Goal: Information Seeking & Learning: Learn about a topic

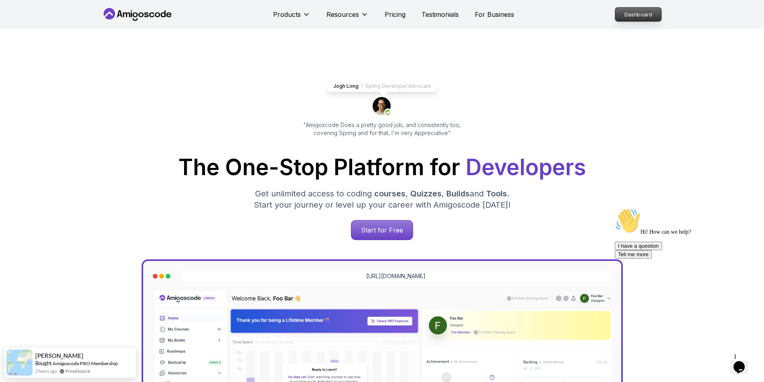
click at [640, 13] on p "Dashboard" at bounding box center [638, 15] width 46 height 14
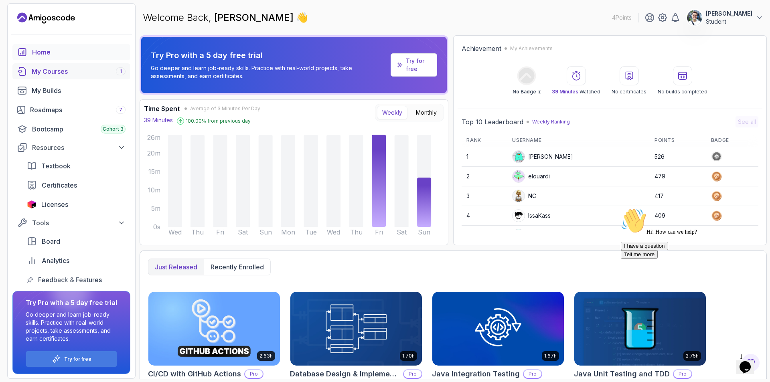
click at [63, 75] on div "My Courses 1" at bounding box center [79, 72] width 94 height 10
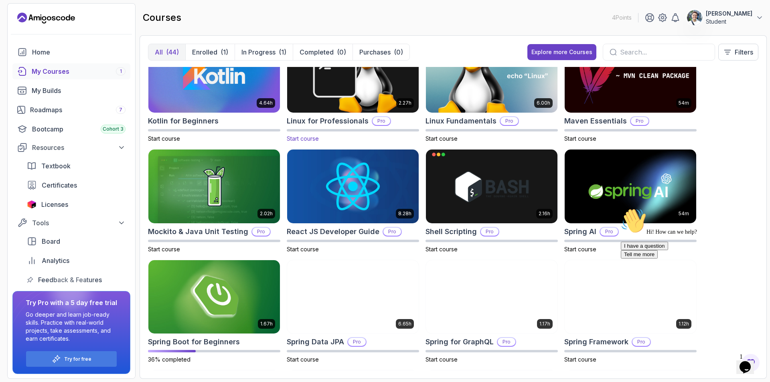
scroll to position [916, 0]
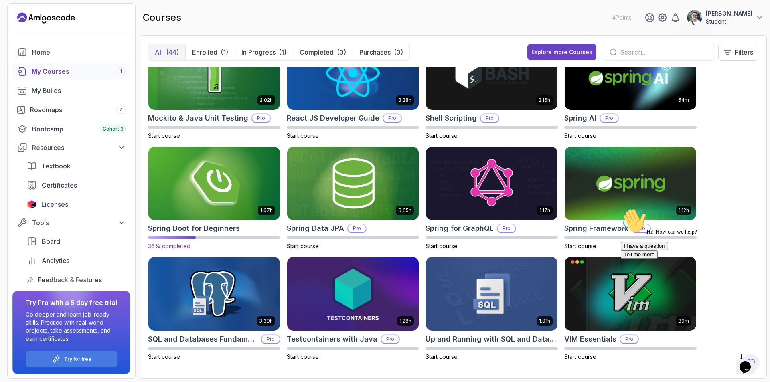
click at [248, 180] on img at bounding box center [214, 183] width 138 height 77
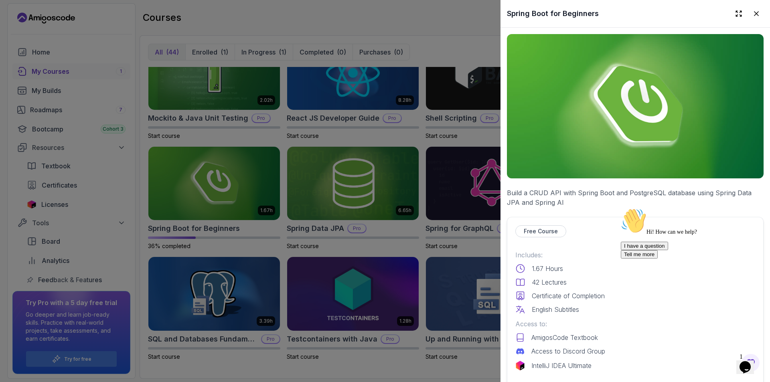
click at [612, 131] on img at bounding box center [635, 106] width 257 height 144
click at [324, 160] on div at bounding box center [385, 191] width 770 height 382
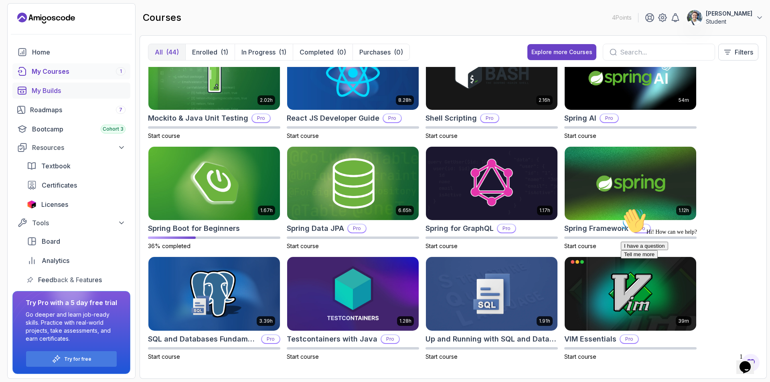
click at [50, 97] on link "My Builds" at bounding box center [71, 91] width 118 height 16
click at [53, 117] on link "Roadmaps 7" at bounding box center [71, 110] width 118 height 16
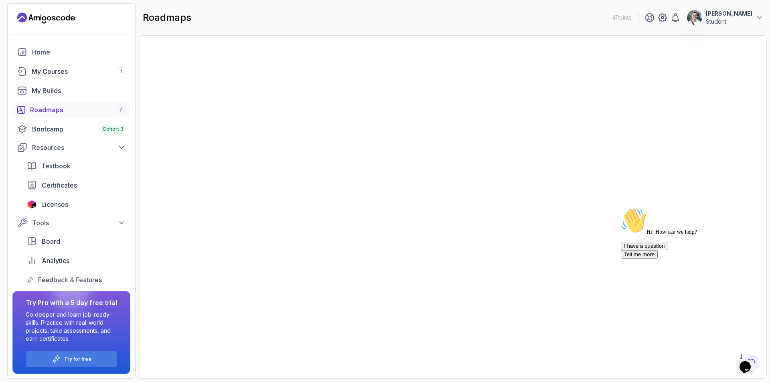
click at [56, 80] on div "Home My Courses 1 My Builds Roadmaps 7 Bootcamp Cohort 3 Resources Textbook Cer…" at bounding box center [71, 166] width 118 height 244
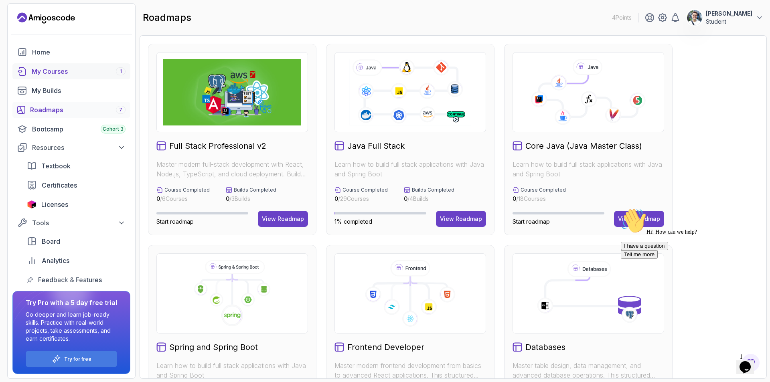
click at [73, 72] on div "My Courses 1" at bounding box center [79, 72] width 94 height 10
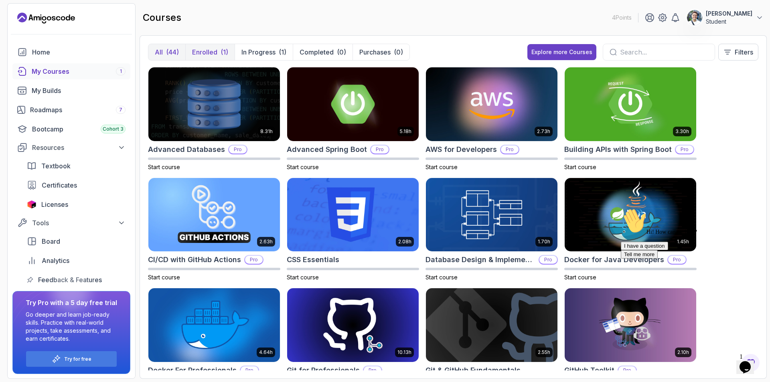
click at [226, 49] on div "(1)" at bounding box center [225, 52] width 8 height 10
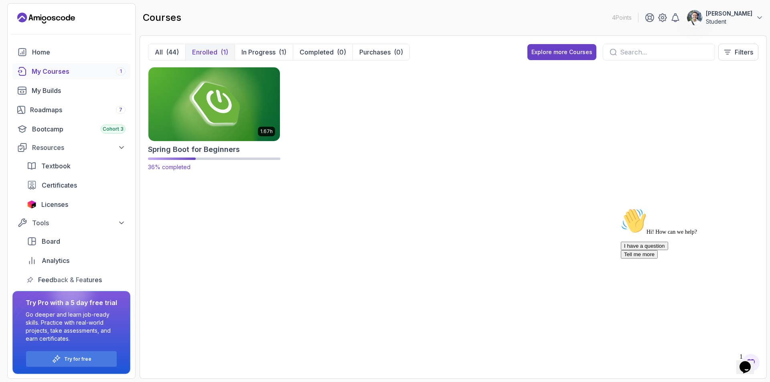
click at [225, 143] on div "1.67h Spring Boot for Beginners 36% completed" at bounding box center [214, 119] width 132 height 104
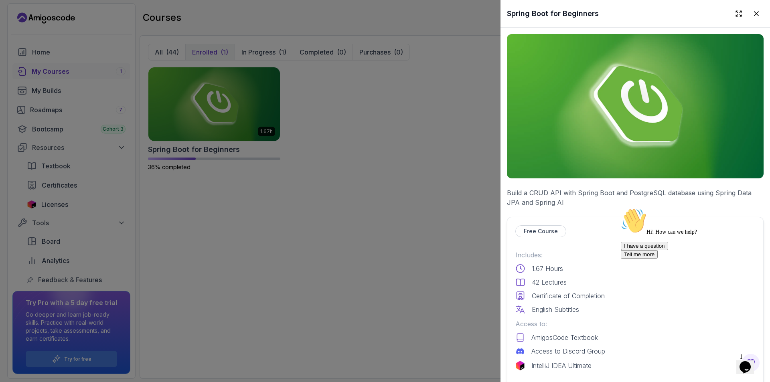
scroll to position [160, 0]
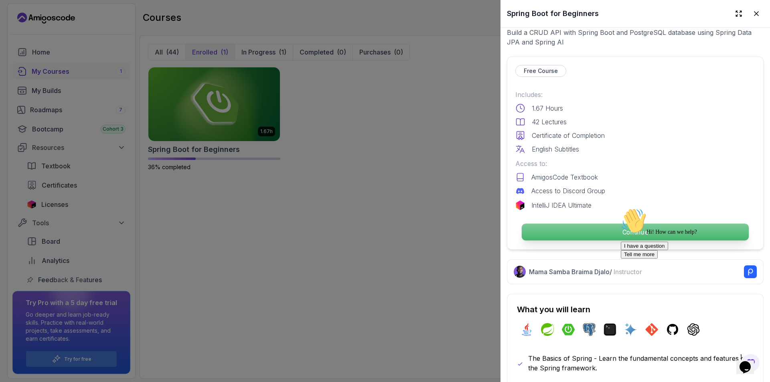
click at [581, 225] on p "Continue" at bounding box center [635, 232] width 227 height 17
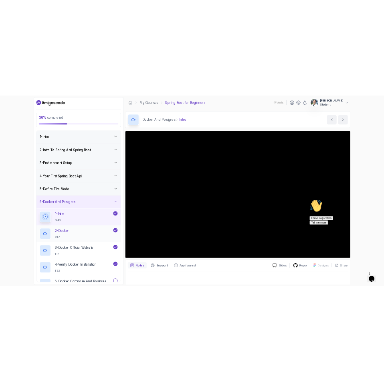
scroll to position [120, 0]
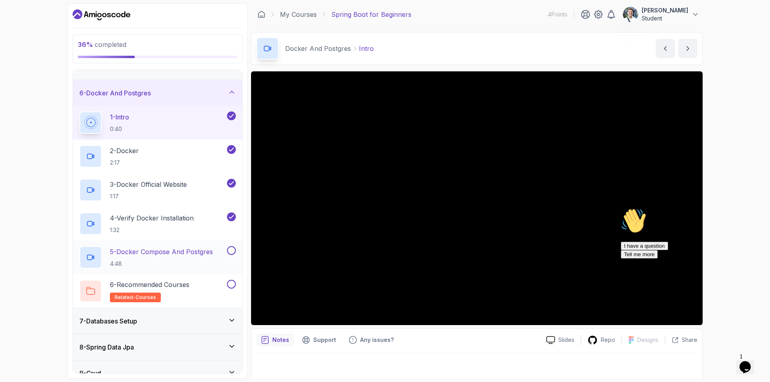
click at [174, 250] on p "5 - Docker Compose And Postgres" at bounding box center [161, 252] width 103 height 10
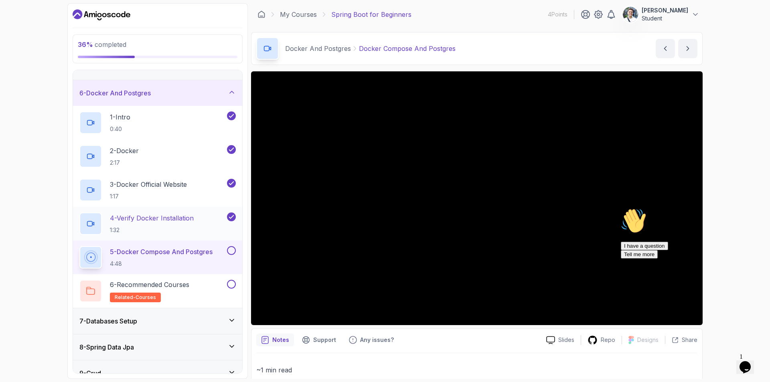
click at [194, 228] on p "1:32" at bounding box center [152, 230] width 84 height 8
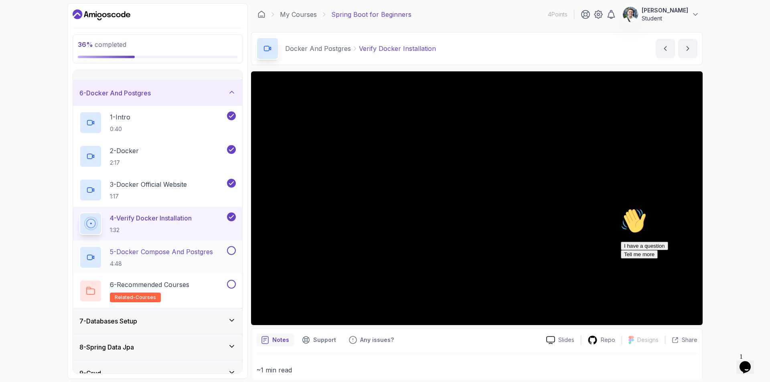
click at [179, 257] on h2 "5 - Docker Compose And Postgres 4:48" at bounding box center [161, 257] width 103 height 21
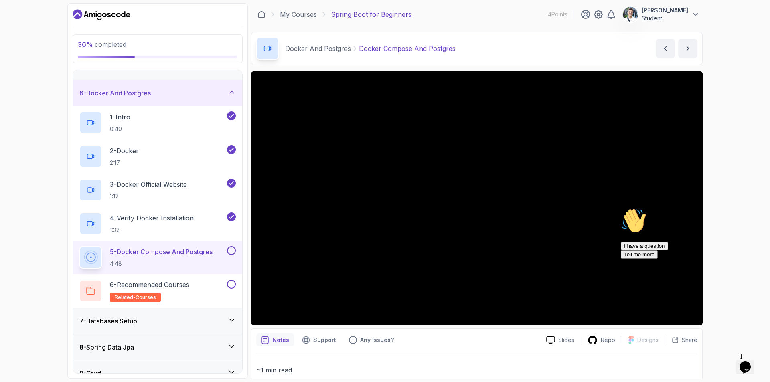
scroll to position [211, 0]
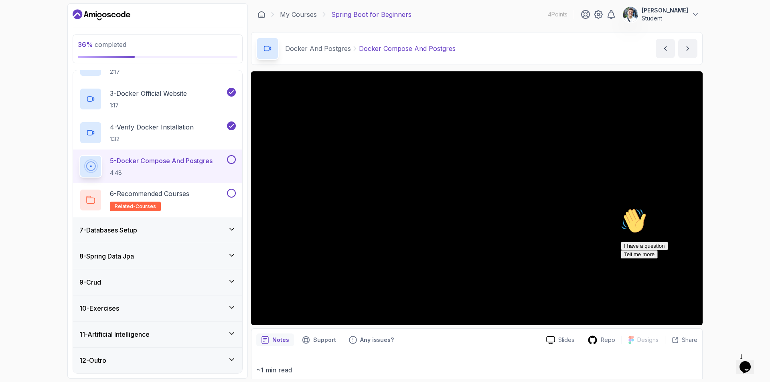
click at [181, 278] on div "9 - Crud" at bounding box center [157, 283] width 156 height 10
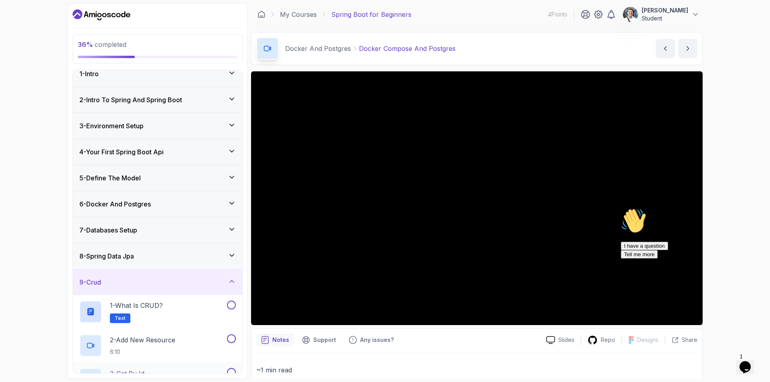
scroll to position [110, 0]
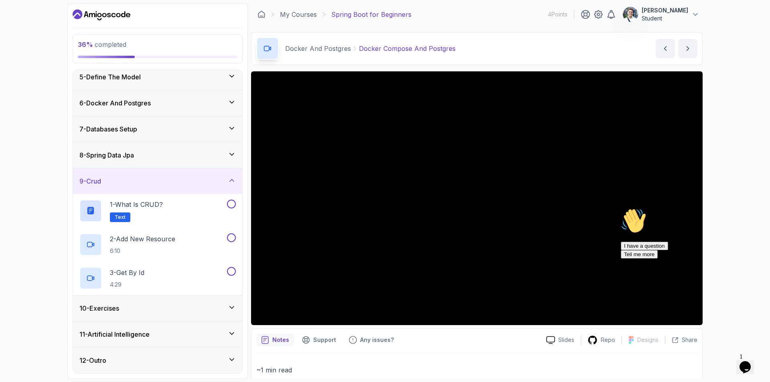
click at [241, 176] on div "9 - Crud" at bounding box center [157, 181] width 169 height 26
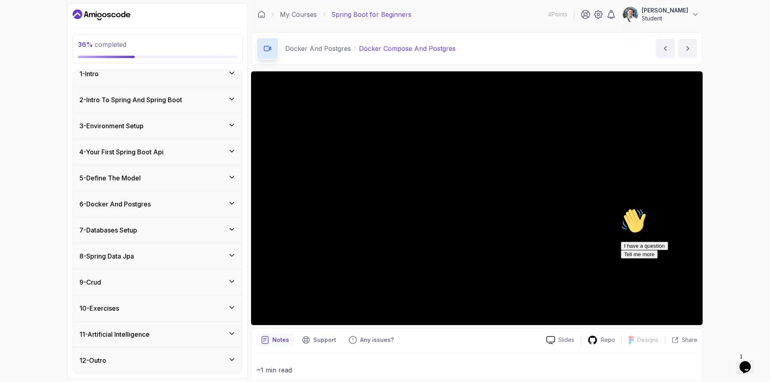
scroll to position [9, 0]
